Goal: Task Accomplishment & Management: Complete application form

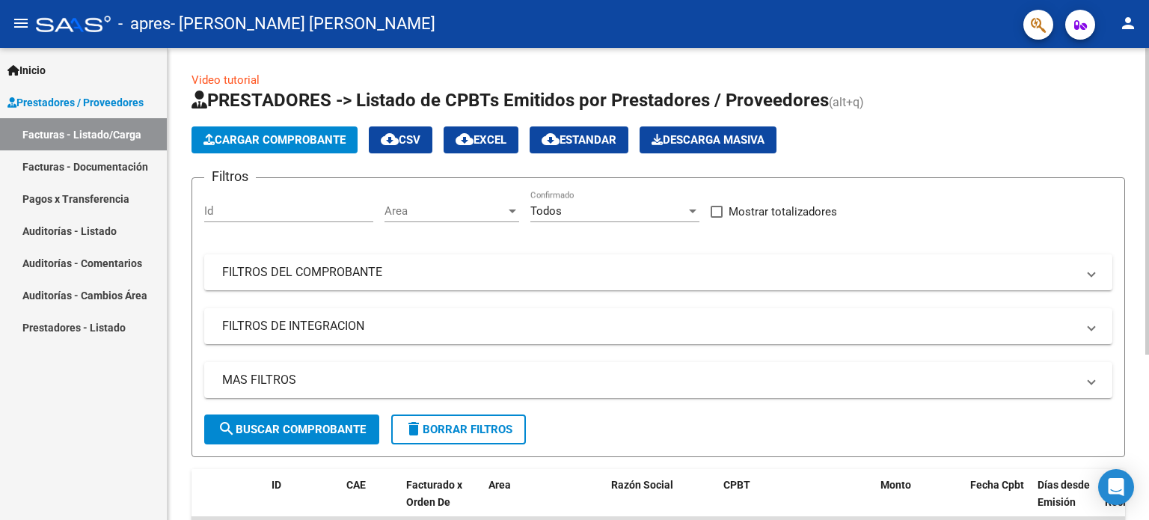
click at [276, 140] on span "Cargar Comprobante" at bounding box center [274, 139] width 142 height 13
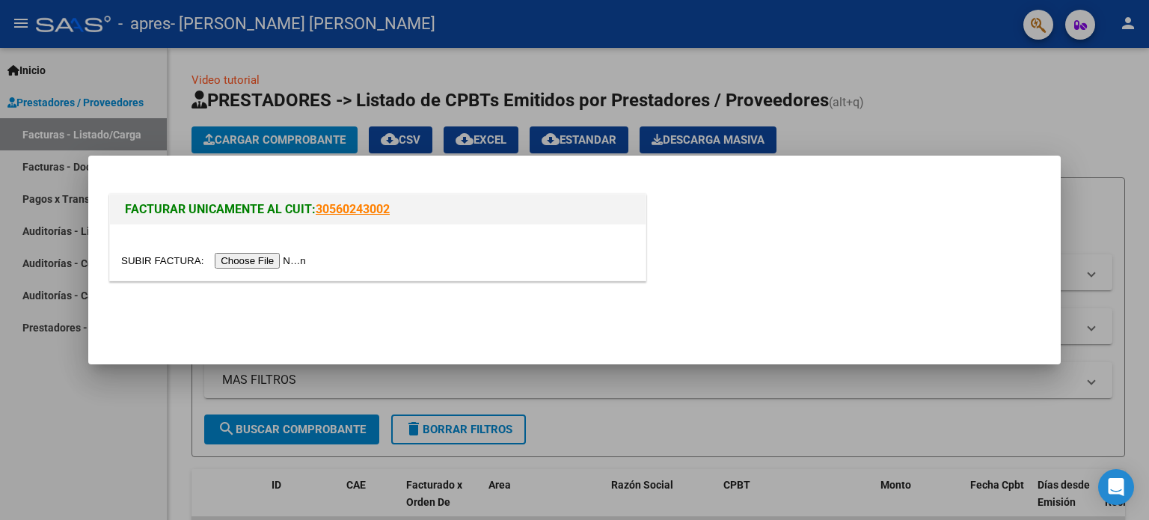
click at [280, 264] on input "file" at bounding box center [215, 261] width 189 height 16
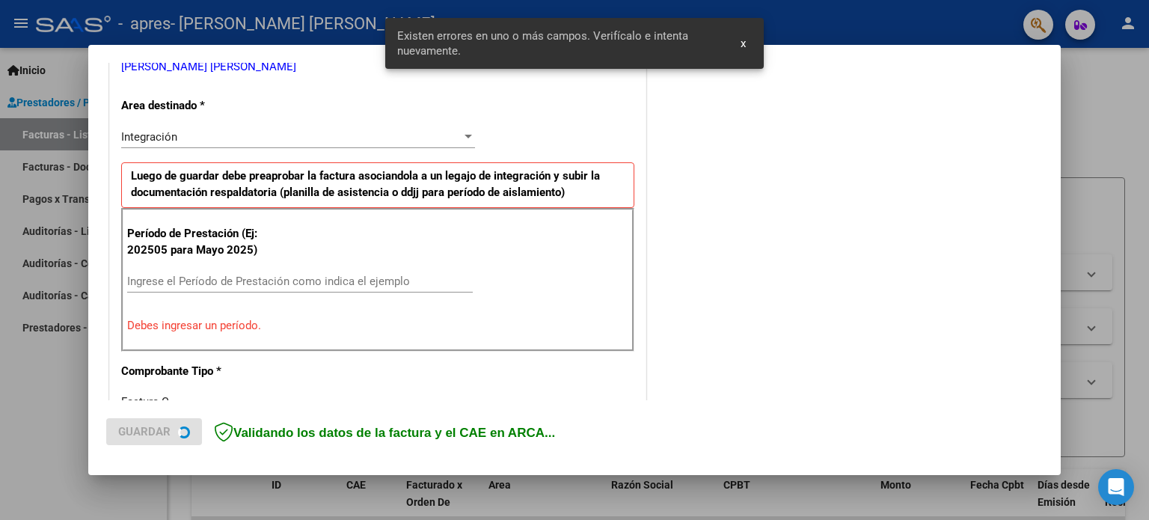
scroll to position [322, 0]
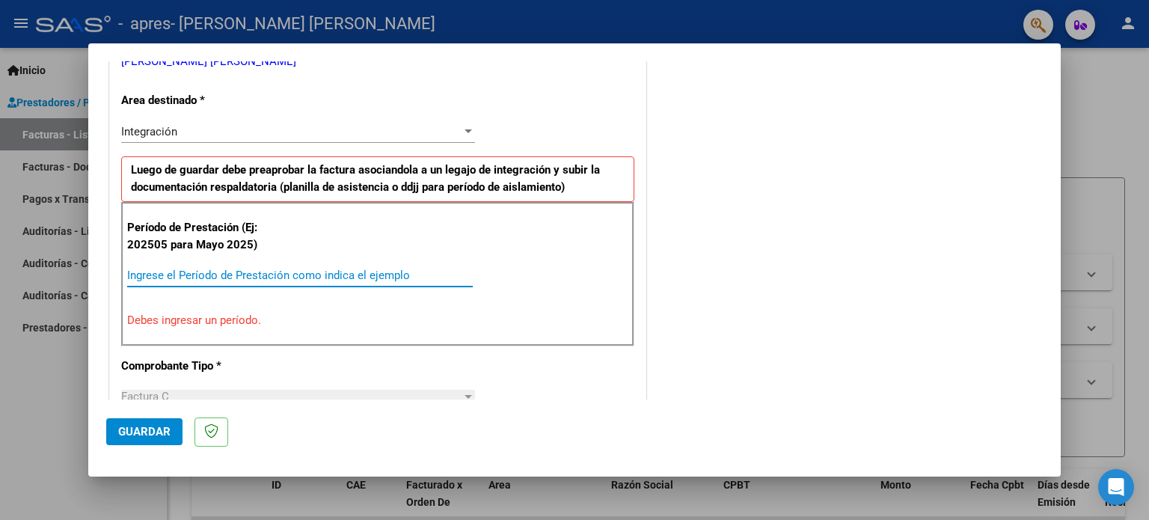
click at [235, 270] on input "Ingrese el Período de Prestación como indica el ejemplo" at bounding box center [300, 275] width 346 height 13
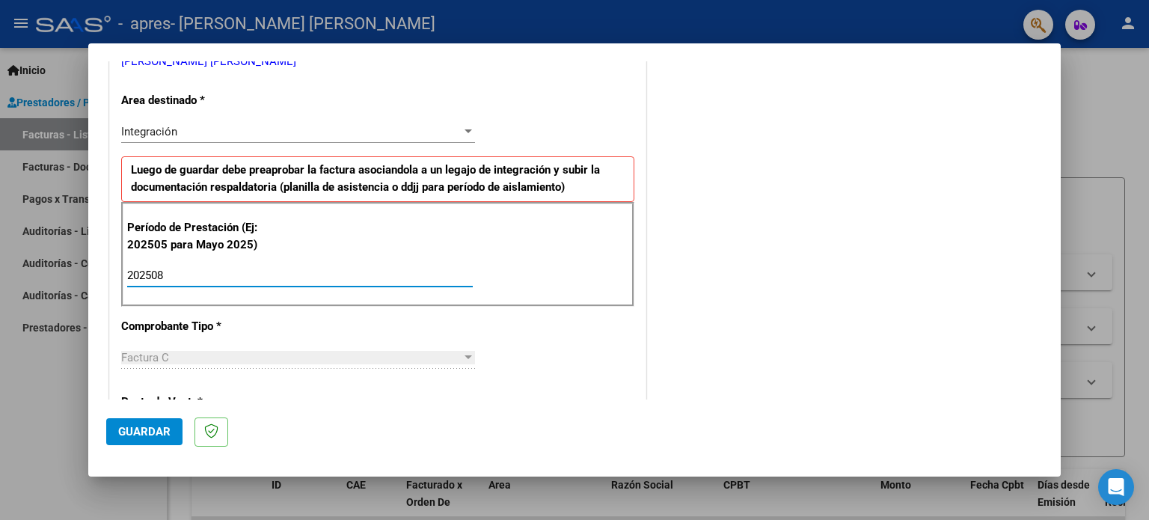
type input "202508"
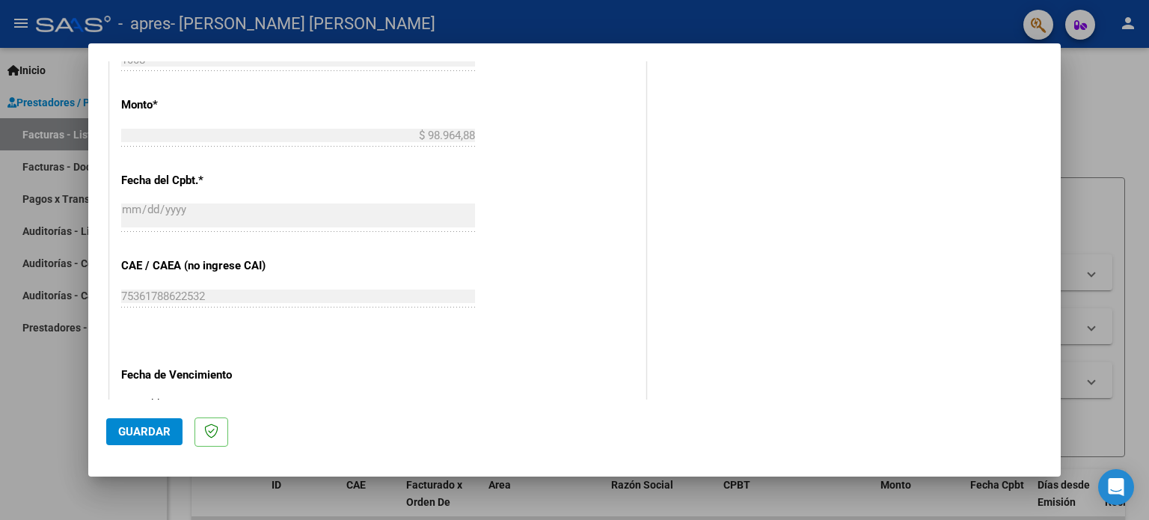
scroll to position [846, 0]
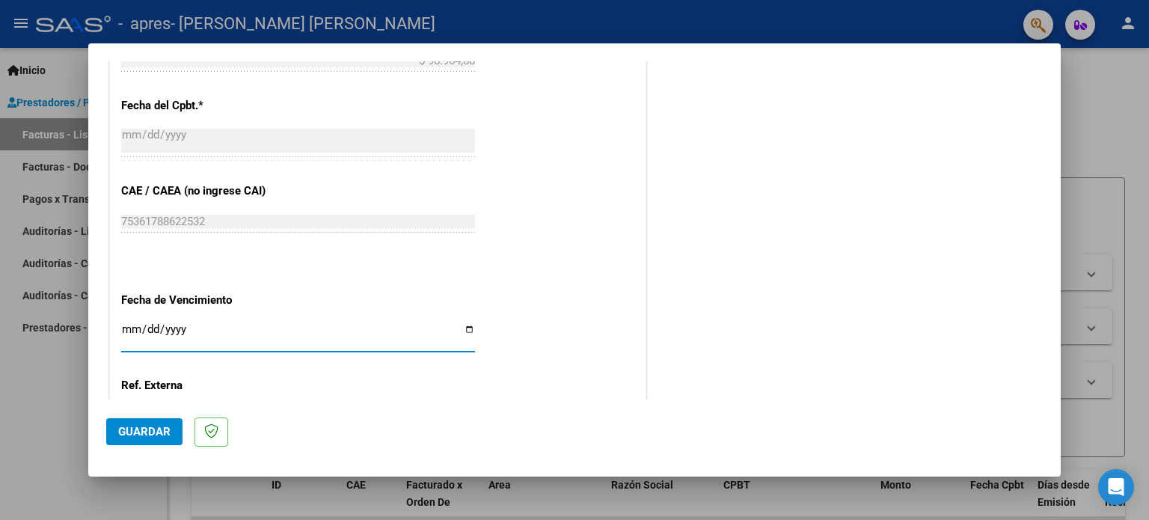
click at [129, 331] on input "Ingresar la fecha" at bounding box center [298, 335] width 354 height 24
click at [129, 323] on input "Ingresar la fecha" at bounding box center [298, 335] width 354 height 24
type input "[DATE]"
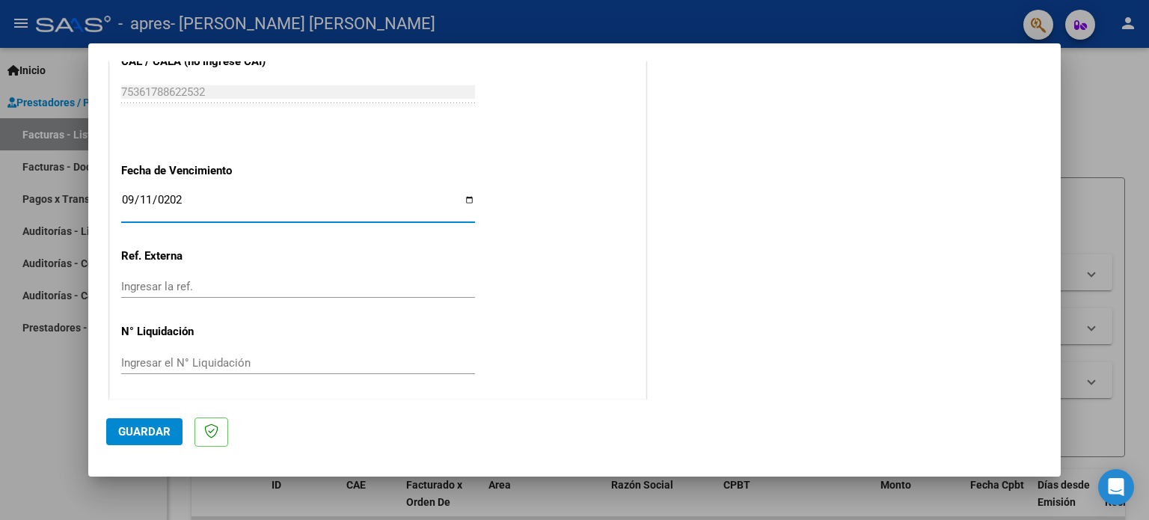
scroll to position [976, 0]
click at [158, 428] on span "Guardar" at bounding box center [144, 431] width 52 height 13
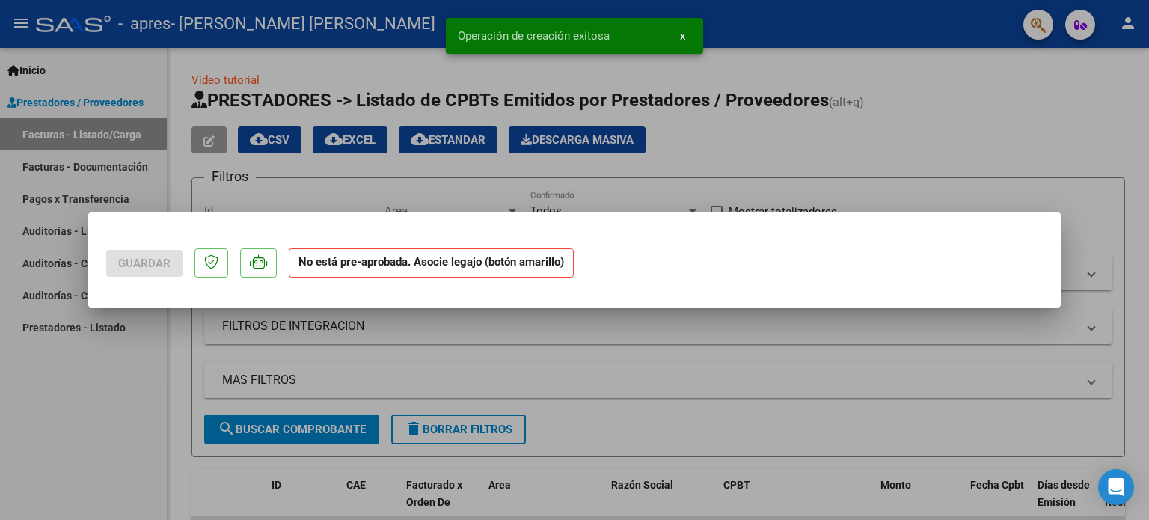
scroll to position [0, 0]
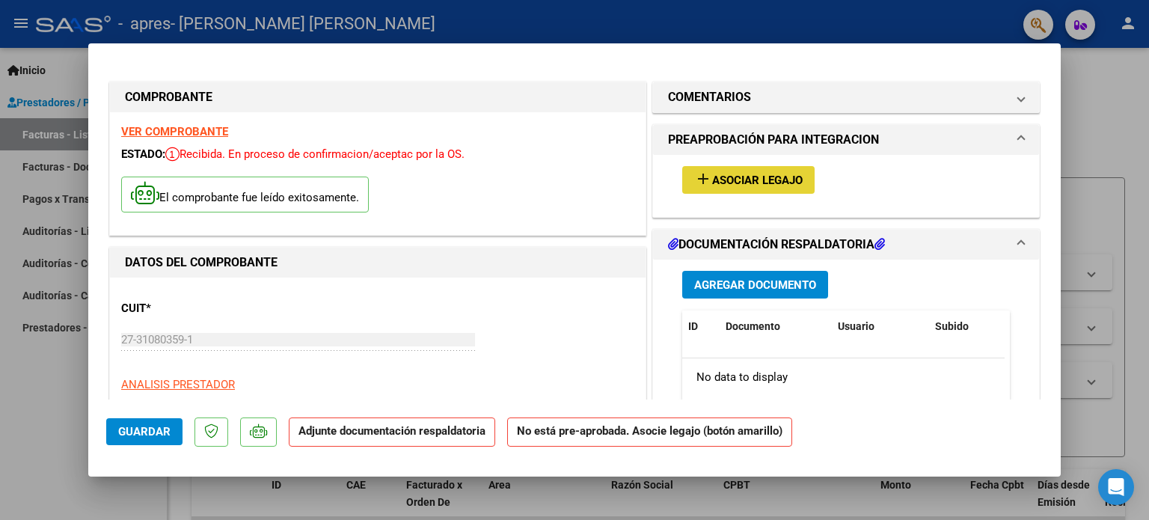
click at [746, 182] on span "Asociar Legajo" at bounding box center [757, 180] width 91 height 13
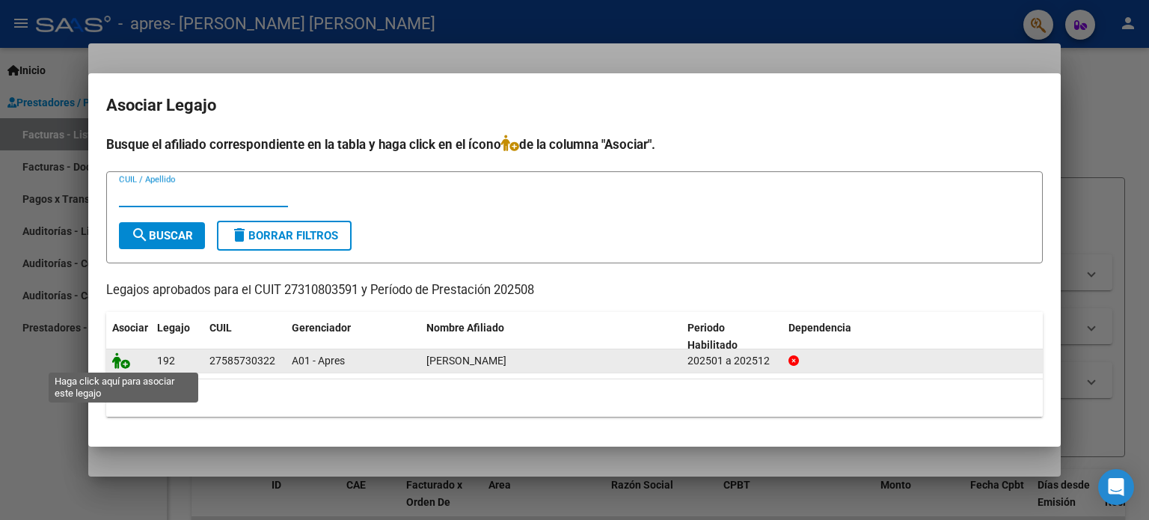
click at [123, 362] on icon at bounding box center [121, 360] width 18 height 16
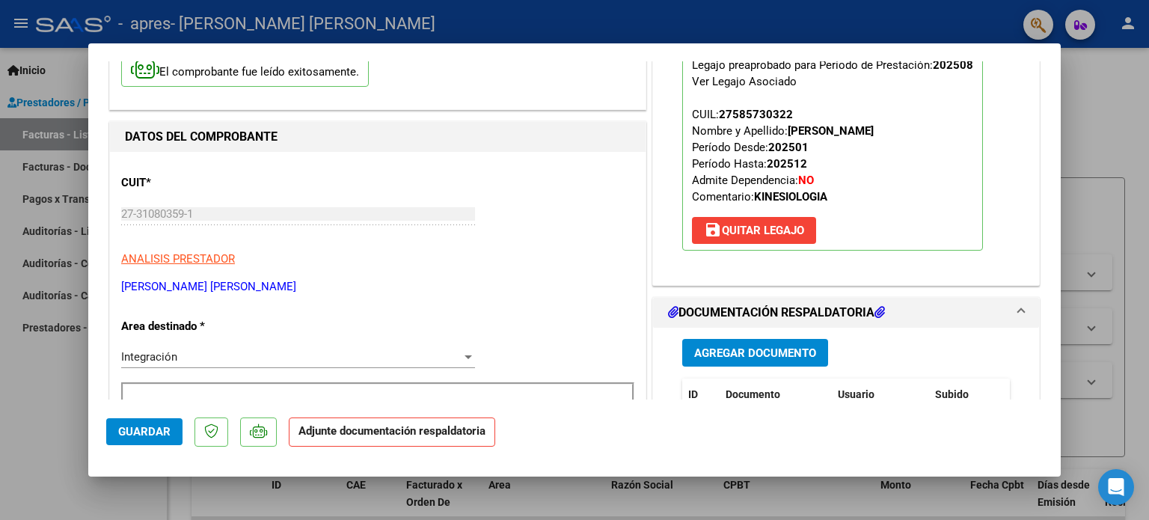
scroll to position [150, 0]
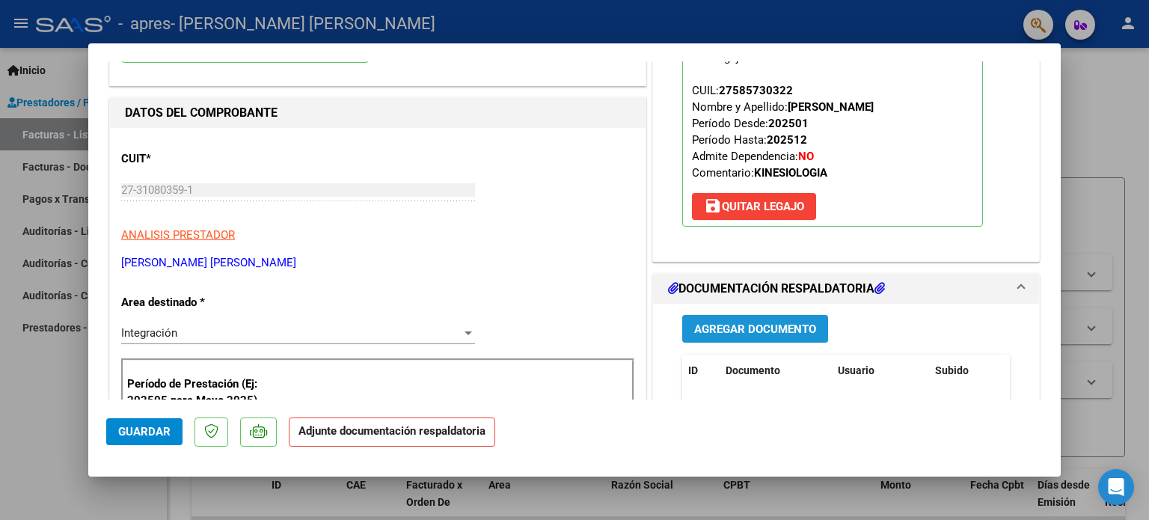
click at [749, 329] on span "Agregar Documento" at bounding box center [755, 328] width 122 height 13
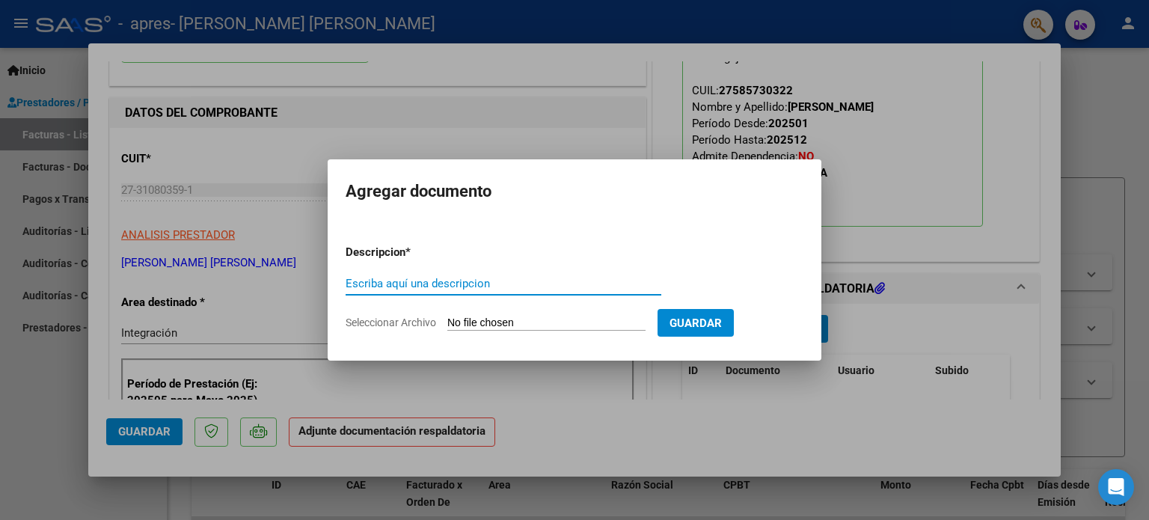
click at [478, 286] on input "Escriba aquí una descripcion" at bounding box center [504, 283] width 316 height 13
click at [400, 285] on input "Escriba aquí una descripcion" at bounding box center [504, 283] width 316 height 13
type input "Planilla asistencia [DATE]"
click at [537, 319] on input "Seleccionar Archivo" at bounding box center [546, 323] width 198 height 14
type input "C:\fakepath\Planilla kine [PERSON_NAME] 08.25.pdf"
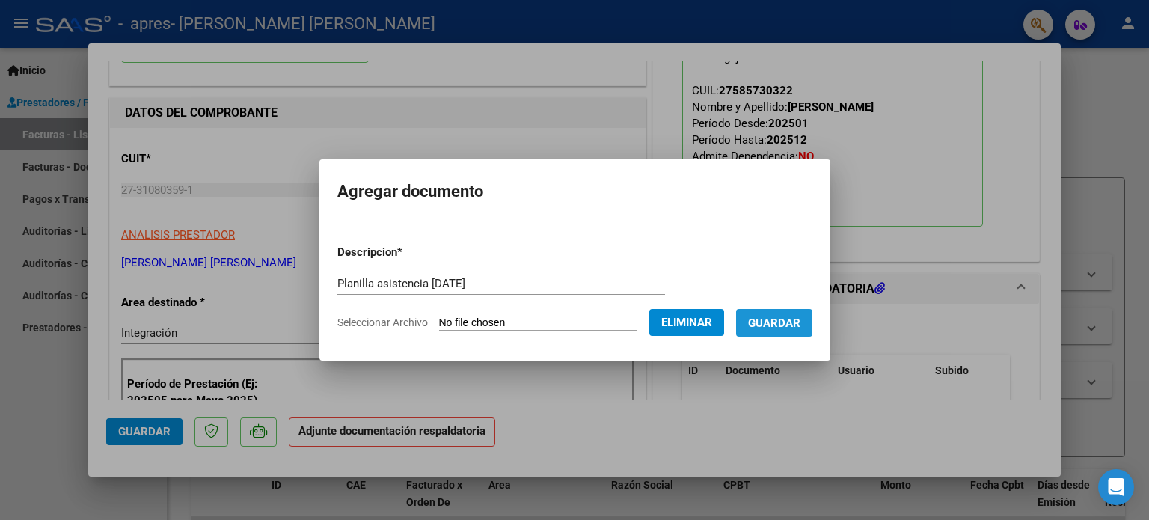
click at [773, 325] on span "Guardar" at bounding box center [774, 322] width 52 height 13
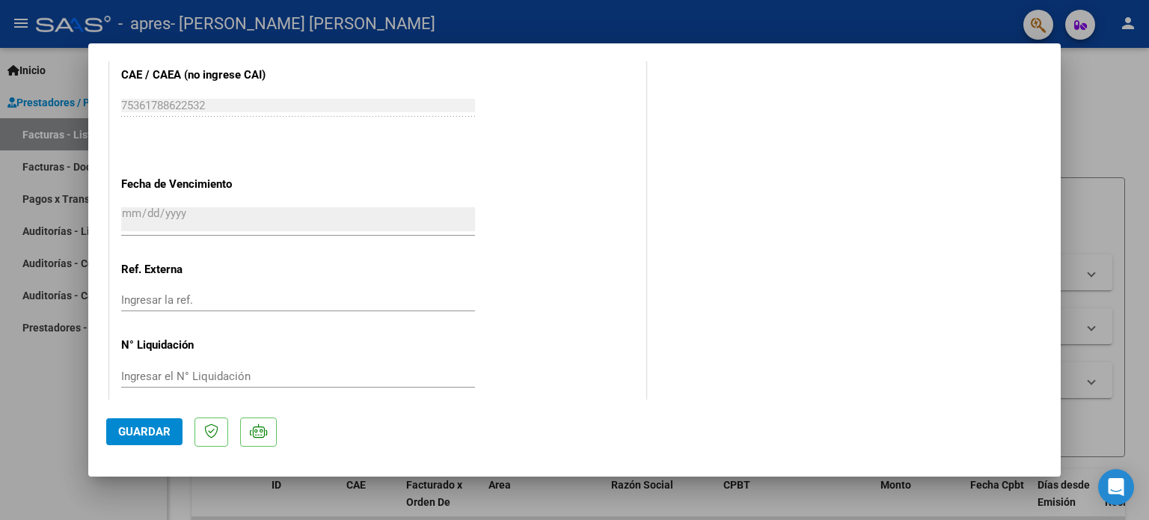
scroll to position [999, 0]
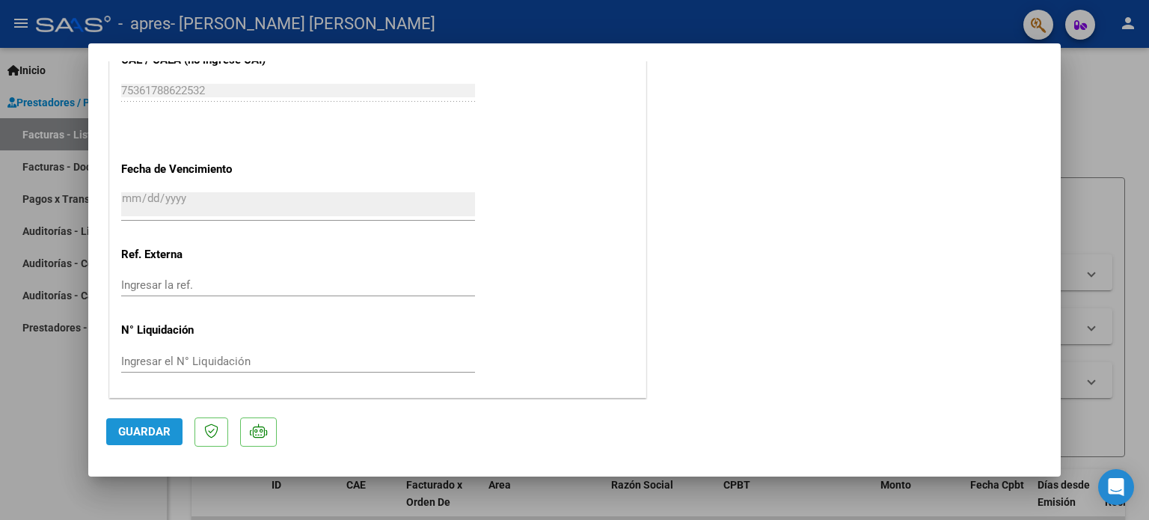
click at [150, 430] on span "Guardar" at bounding box center [144, 431] width 52 height 13
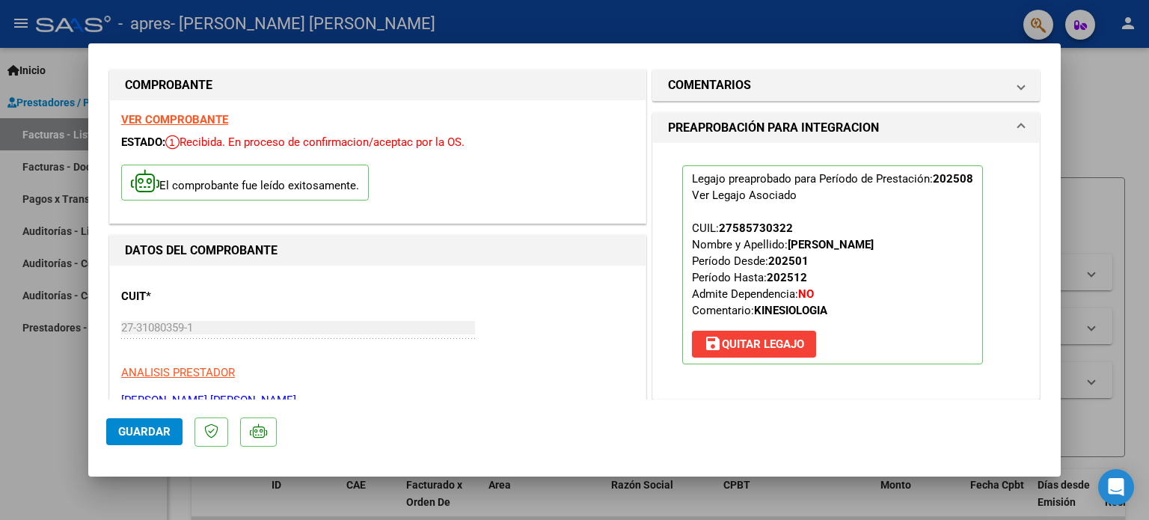
scroll to position [0, 0]
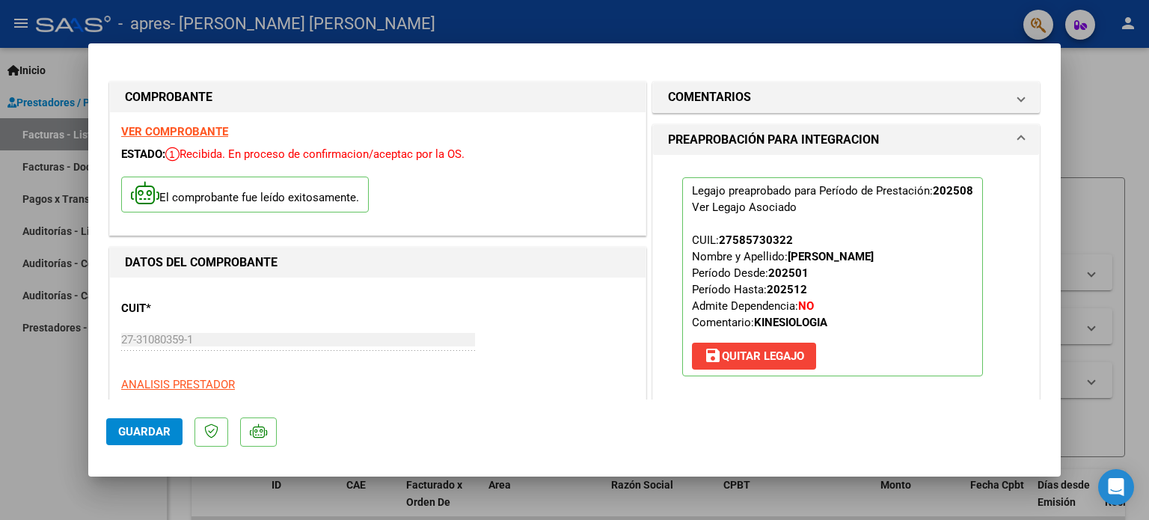
click at [1093, 103] on div at bounding box center [574, 260] width 1149 height 520
type input "$ 0,00"
